Goal: Task Accomplishment & Management: Manage account settings

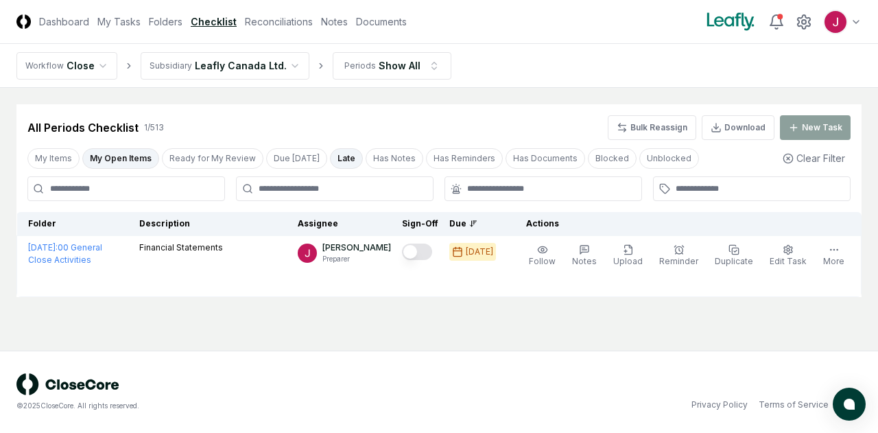
click at [271, 60] on html "CloseCore Dashboard My Tasks Folders Checklist Reconciliations Notes Documents …" at bounding box center [439, 216] width 878 height 433
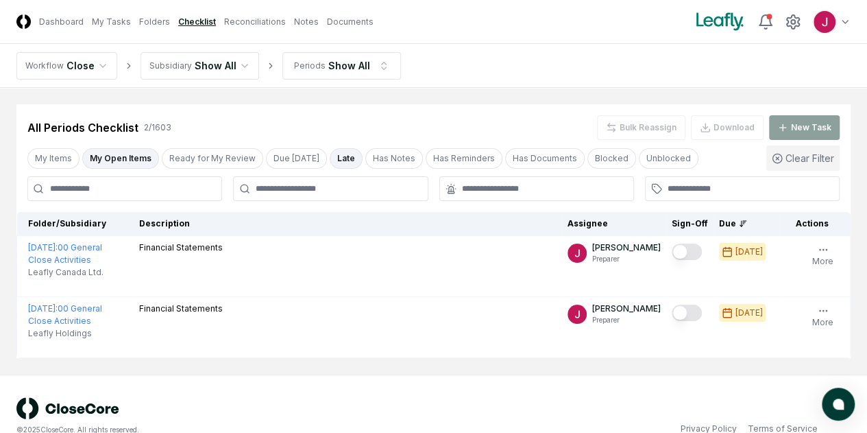
click at [799, 153] on button "Clear Filter" at bounding box center [803, 157] width 73 height 25
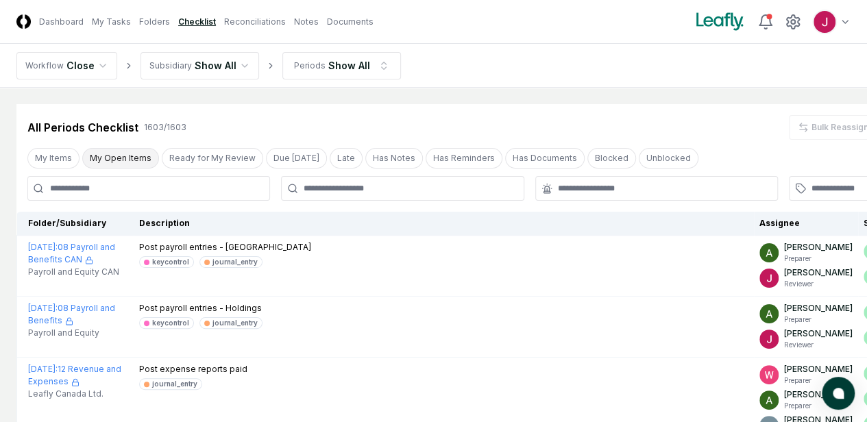
click at [111, 156] on button "My Open Items" at bounding box center [120, 158] width 77 height 21
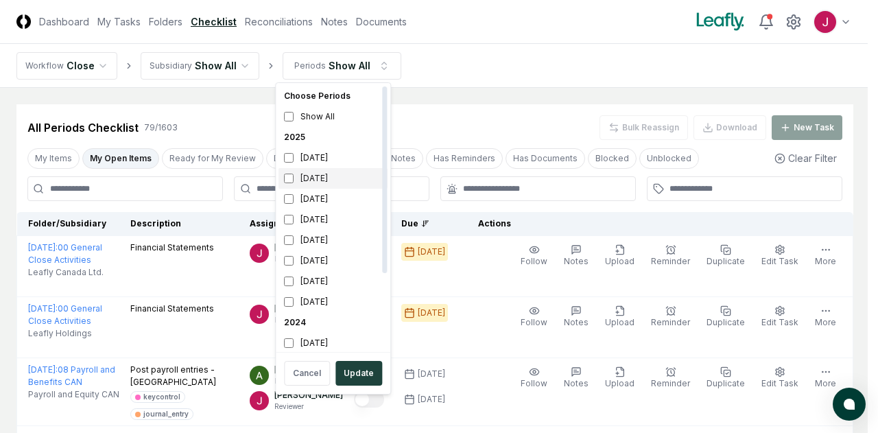
click at [310, 180] on div "July 2025" at bounding box center [332, 178] width 109 height 21
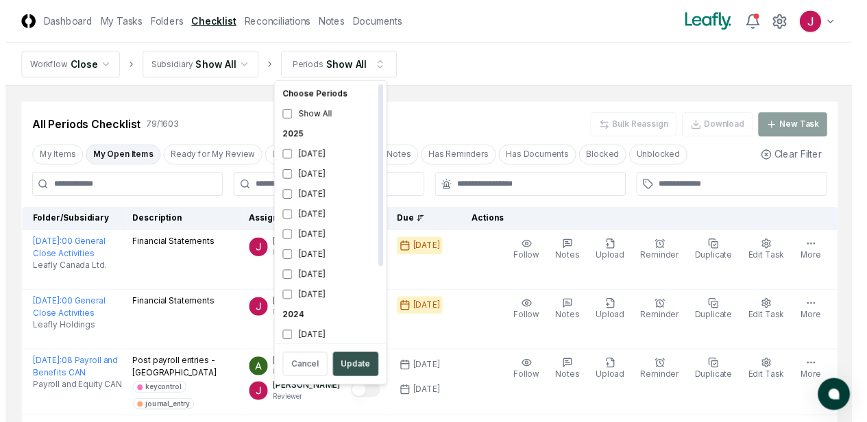
scroll to position [4, 0]
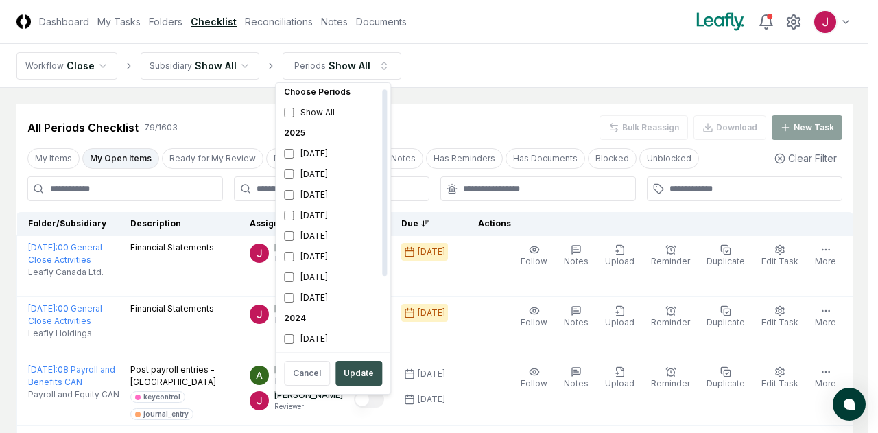
click at [368, 372] on button "Update" at bounding box center [358, 373] width 47 height 25
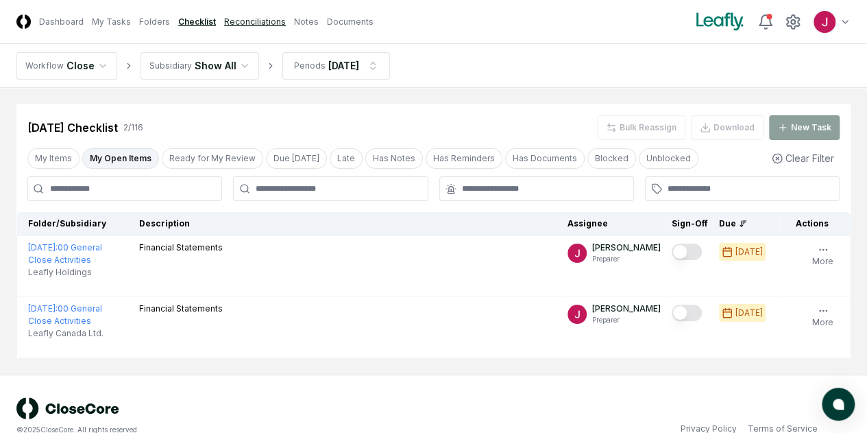
click at [286, 20] on link "Reconciliations" at bounding box center [255, 22] width 62 height 12
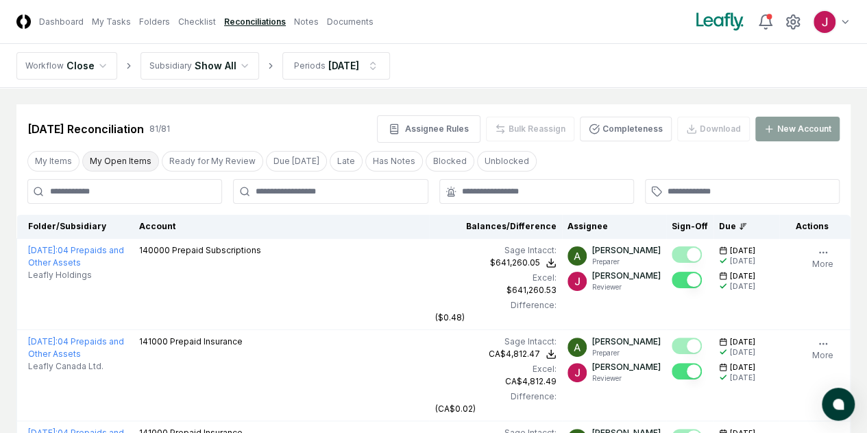
click at [108, 165] on button "My Open Items" at bounding box center [120, 161] width 77 height 21
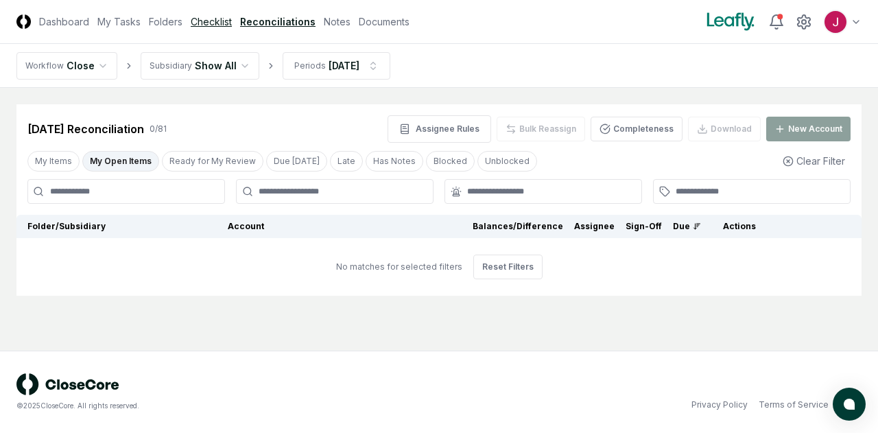
click at [204, 19] on link "Checklist" at bounding box center [211, 21] width 41 height 14
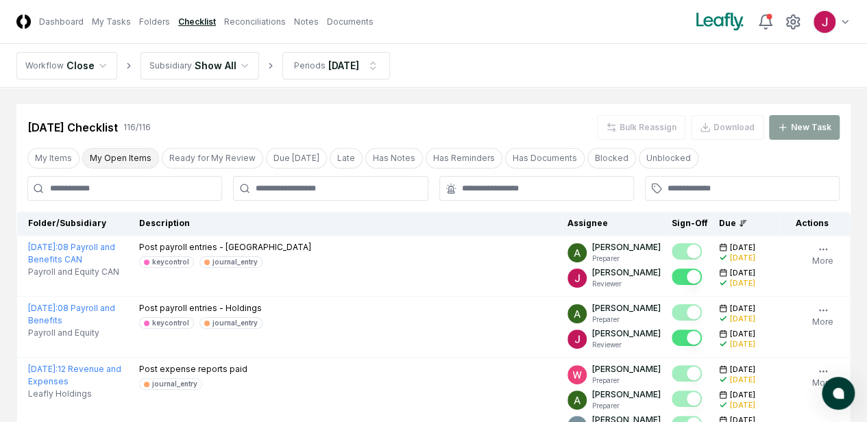
click at [123, 150] on button "My Open Items" at bounding box center [120, 158] width 77 height 21
